Goal: Find specific page/section: Find specific page/section

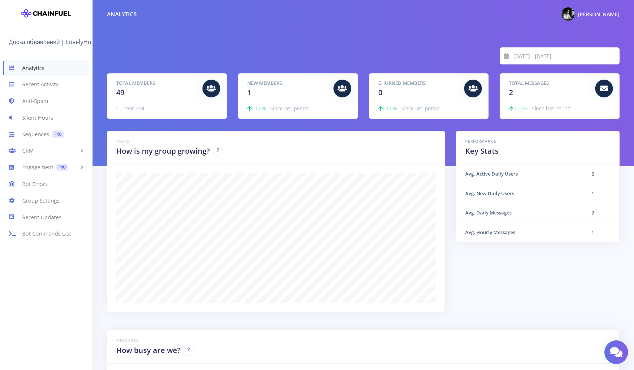
scroll to position [130, 494]
click at [31, 144] on link "CRM" at bounding box center [46, 150] width 92 height 17
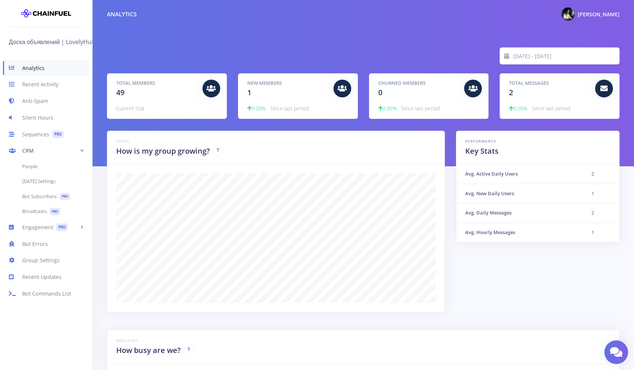
click at [33, 147] on link "CRM" at bounding box center [46, 150] width 92 height 17
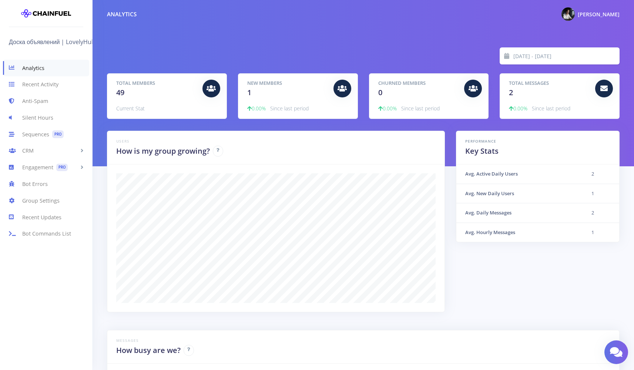
scroll to position [130, 494]
